Goal: Information Seeking & Learning: Learn about a topic

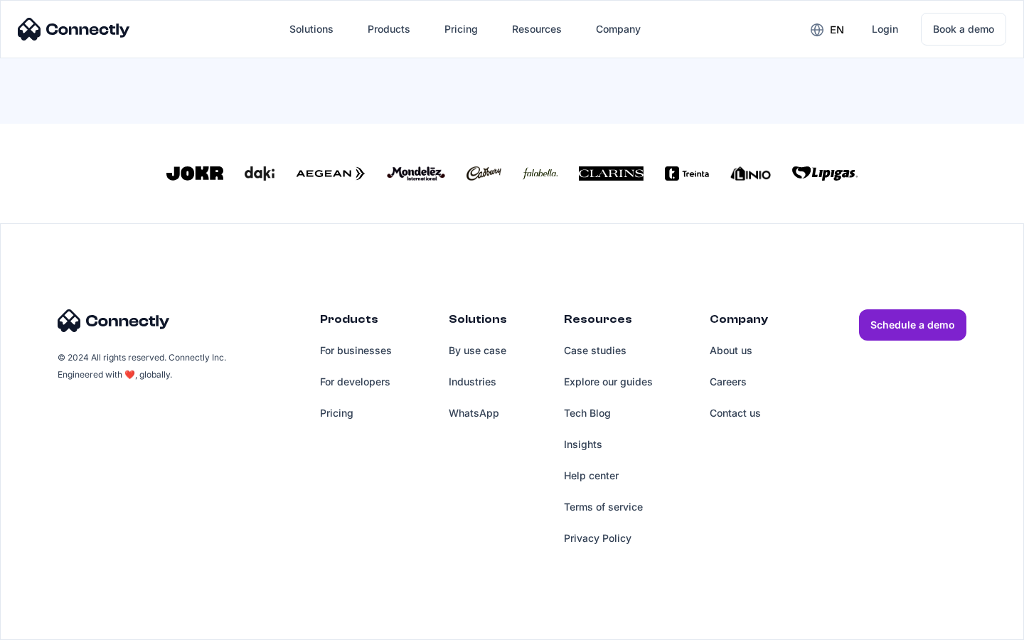
scroll to position [640, 0]
